Goal: Find specific page/section: Find specific page/section

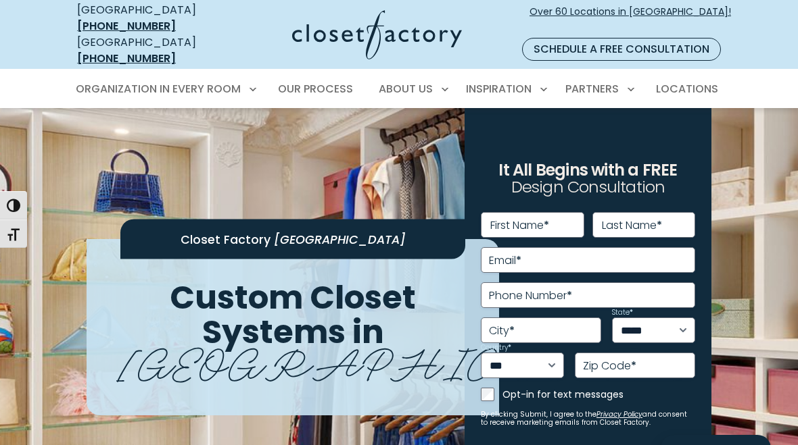
click at [687, 81] on span "Locations" at bounding box center [687, 89] width 62 height 16
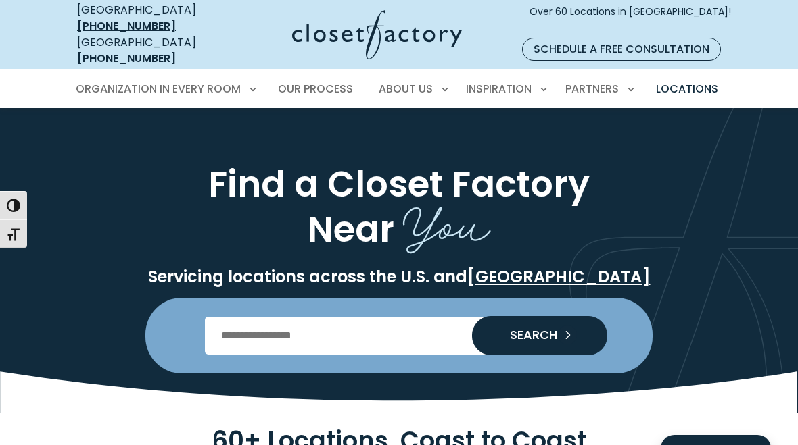
click at [366, 317] on input "Enter Postal Code" at bounding box center [399, 336] width 389 height 38
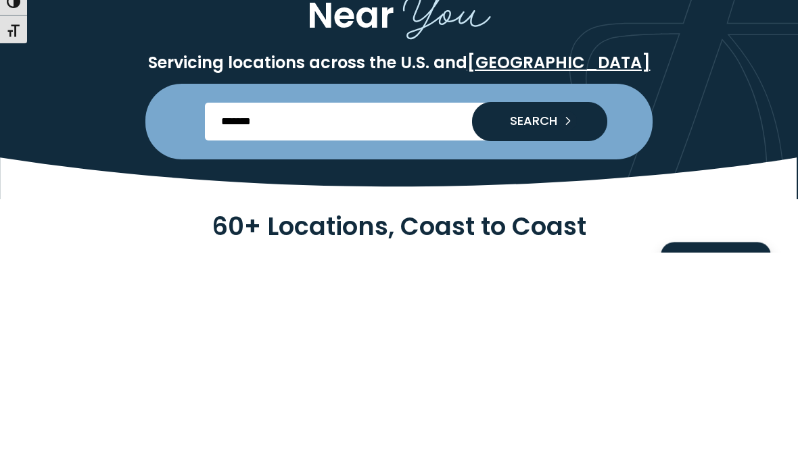
type input "*******"
click at [552, 329] on span "SEARCH" at bounding box center [528, 335] width 58 height 12
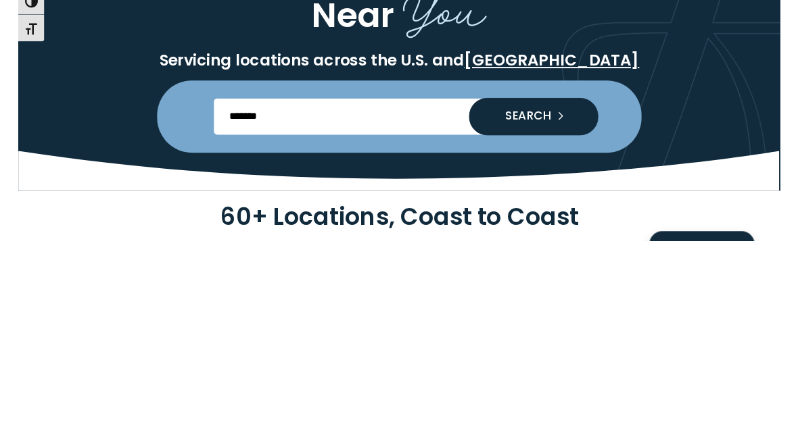
scroll to position [193, 0]
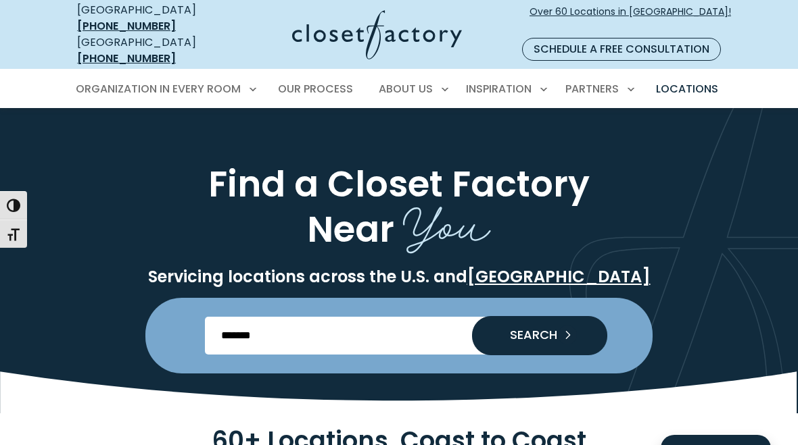
scroll to position [214, 0]
